Goal: Check status: Check status

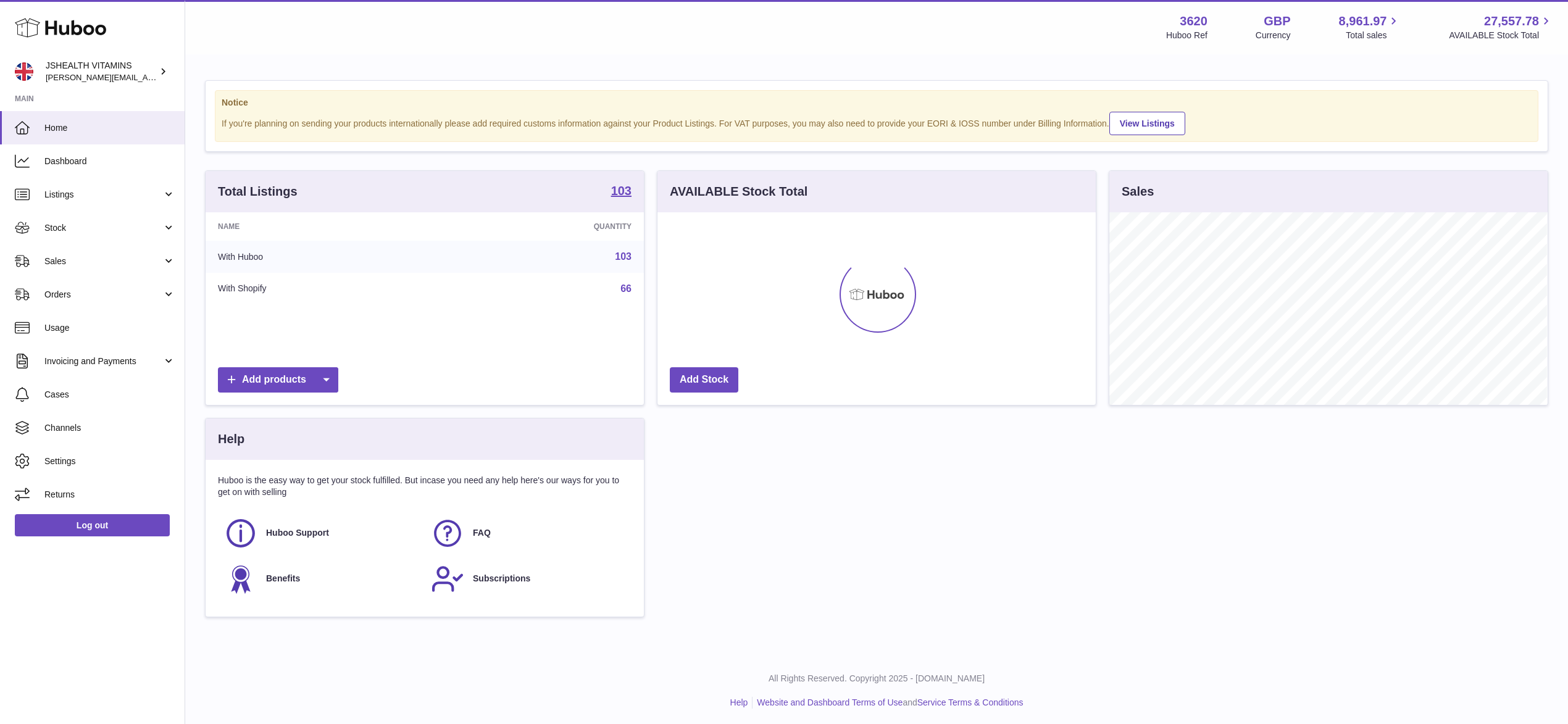
scroll to position [192, 438]
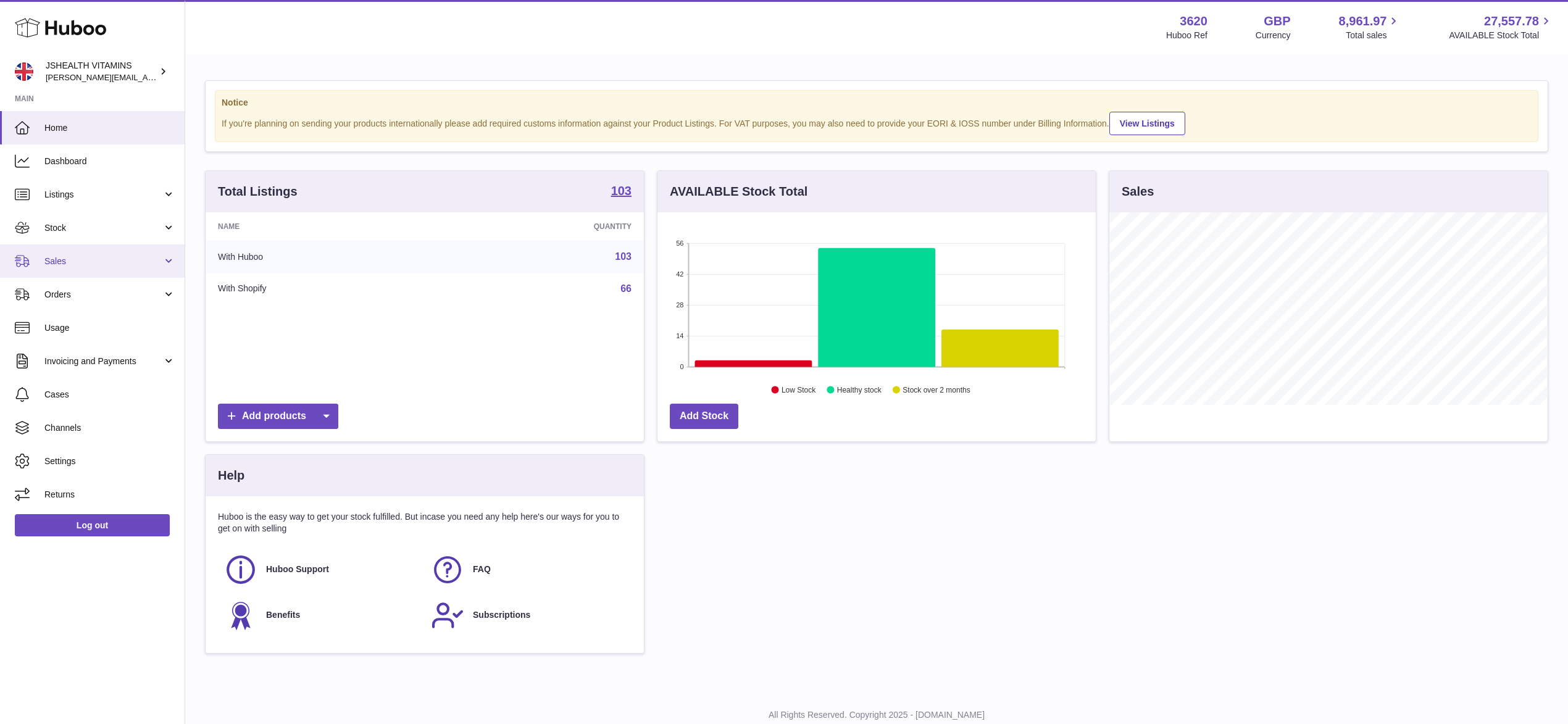
click at [85, 260] on span "Sales" at bounding box center [103, 261] width 118 height 12
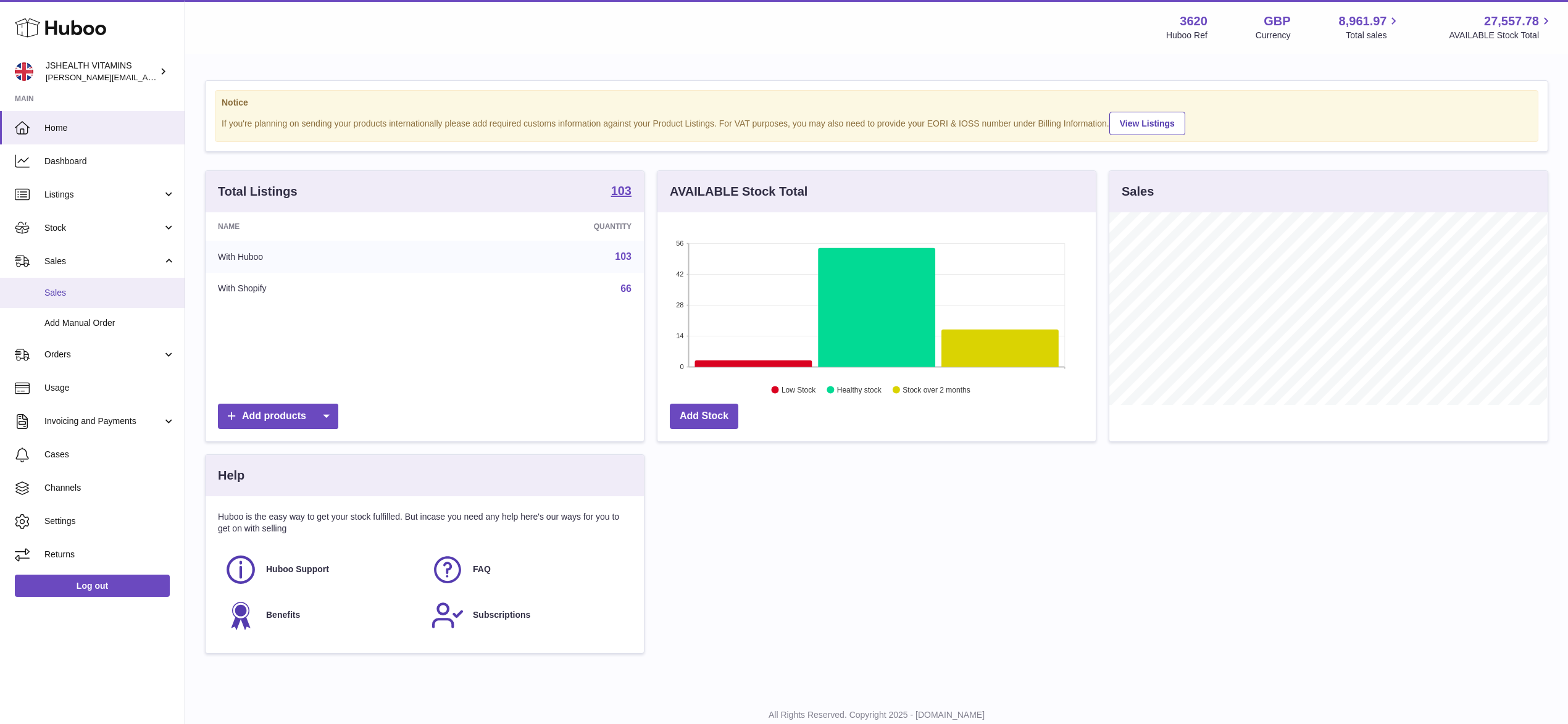
click at [157, 293] on span "Sales" at bounding box center [109, 293] width 131 height 12
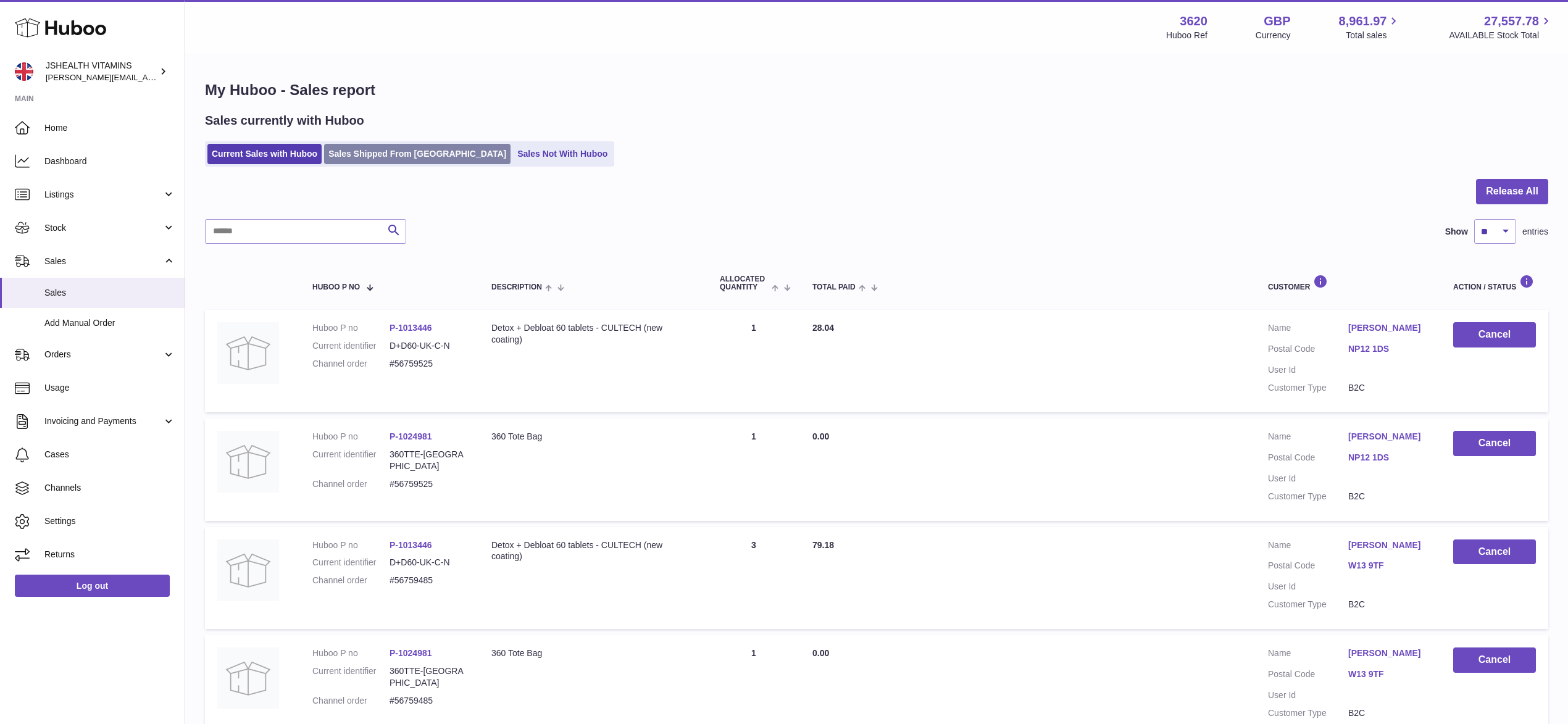
click at [375, 164] on link "Sales Shipped From Huboo" at bounding box center [417, 154] width 187 height 21
click at [375, 150] on link "Sales Shipped From Huboo" at bounding box center [417, 154] width 187 height 21
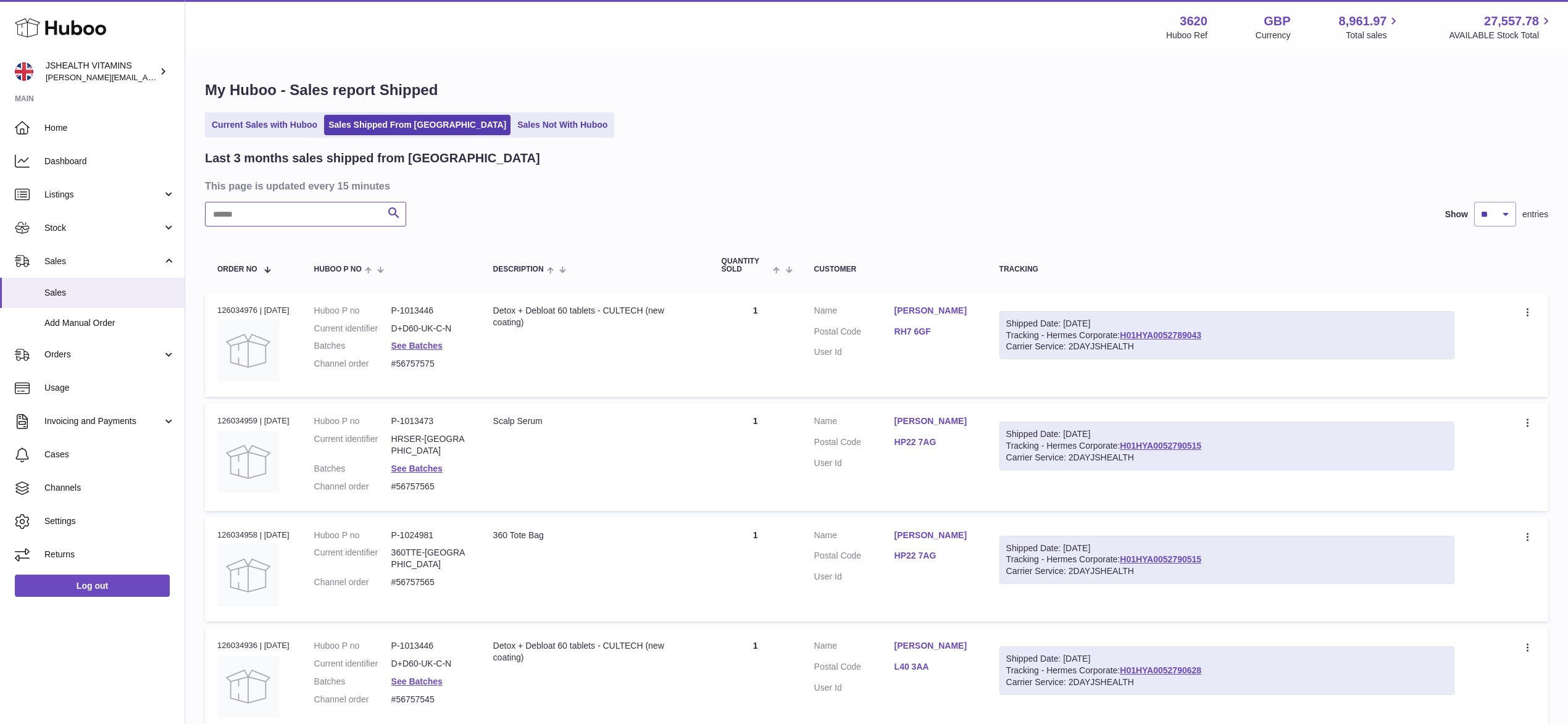
click at [332, 224] on input "text" at bounding box center [306, 214] width 201 height 25
click at [343, 202] on input "text" at bounding box center [306, 214] width 201 height 25
paste input "**********"
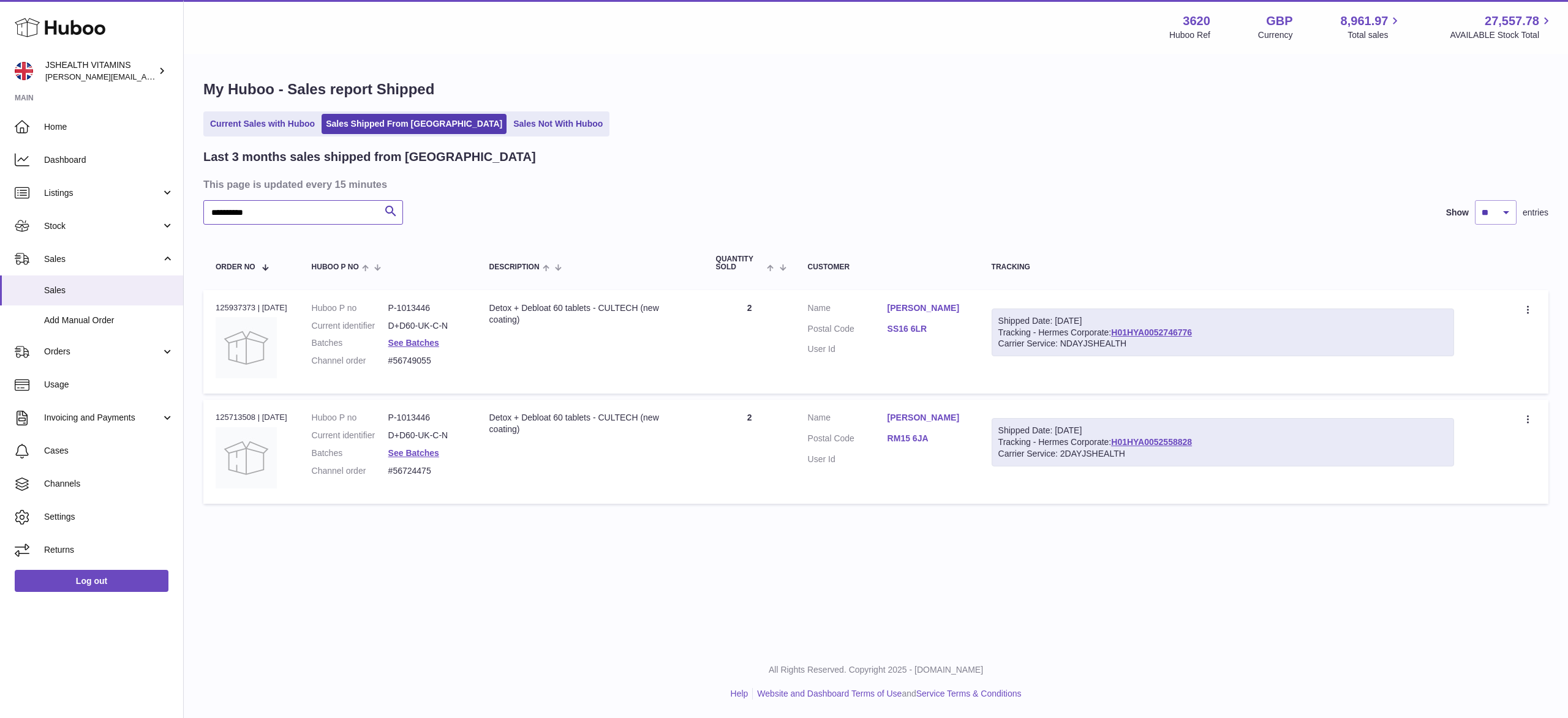
type input "**********"
click at [934, 435] on link "RM15 6JA" at bounding box center [927, 438] width 79 height 12
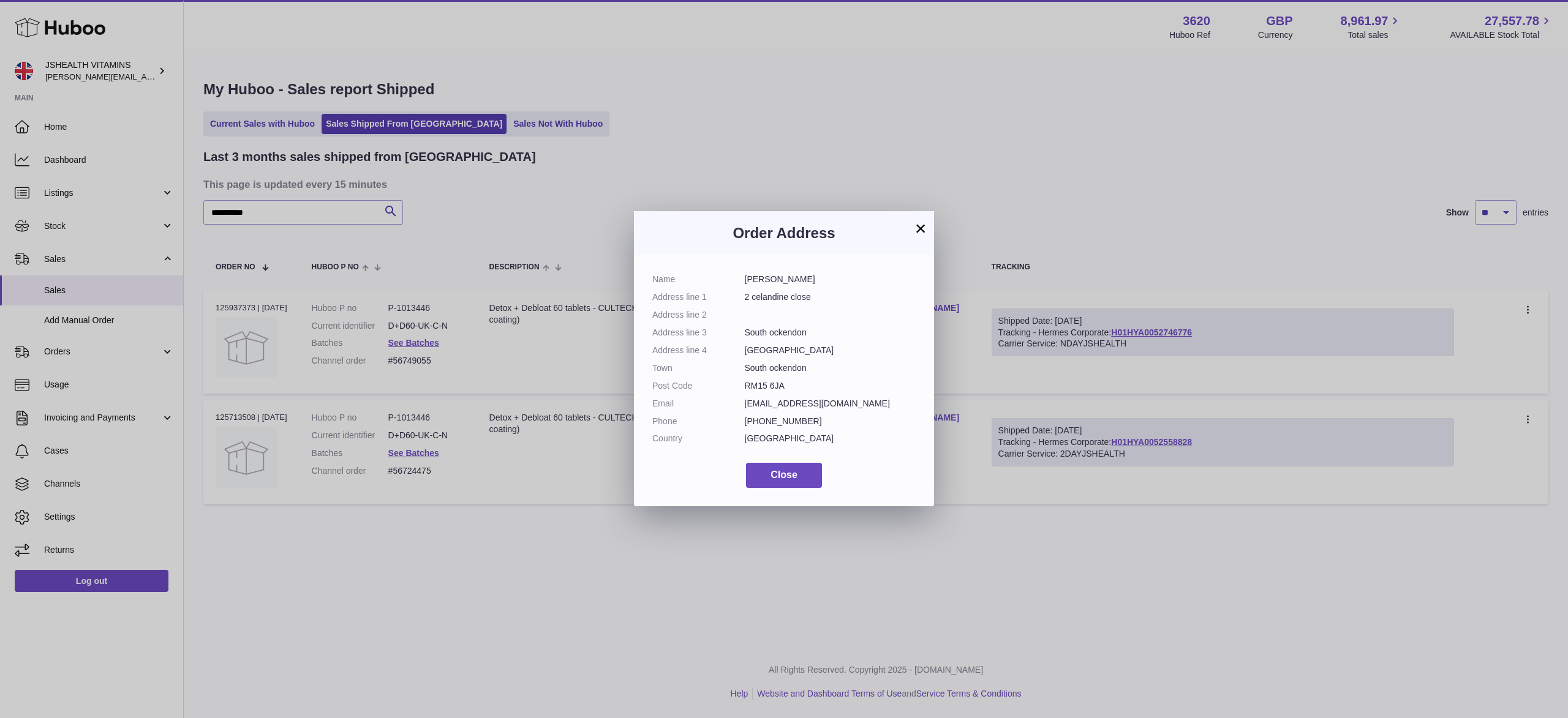
click at [921, 229] on button "×" at bounding box center [920, 228] width 15 height 15
